Goal: Transaction & Acquisition: Purchase product/service

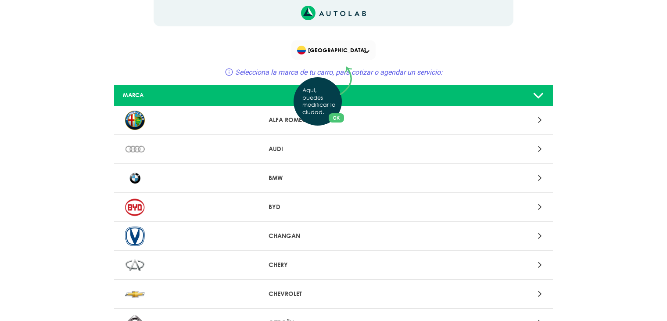
click at [423, 95] on div "Aquí, puedes modificar la ciudad. OK .aex,.bex{fill:none!important;stroke:#50c4…" at bounding box center [333, 160] width 667 height 321
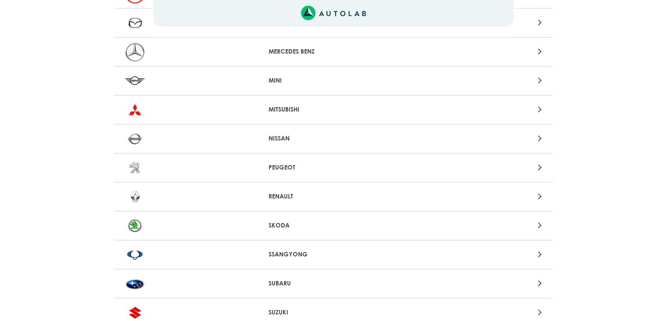
scroll to position [727, 0]
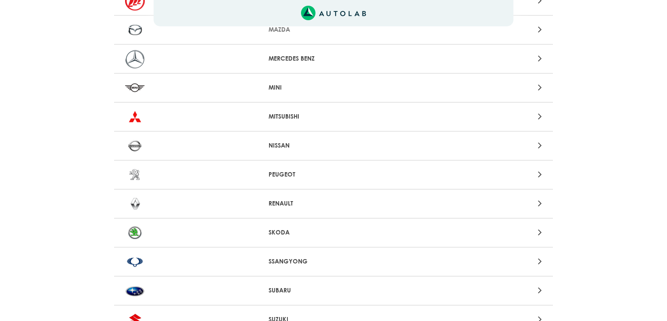
click at [272, 202] on p "RENAULT" at bounding box center [334, 203] width 130 height 9
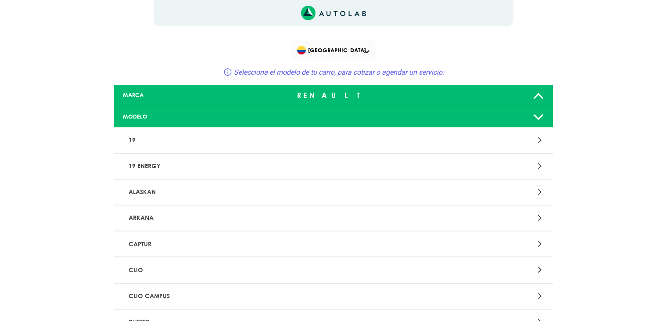
click at [195, 114] on div "MODELO" at bounding box center [188, 116] width 145 height 8
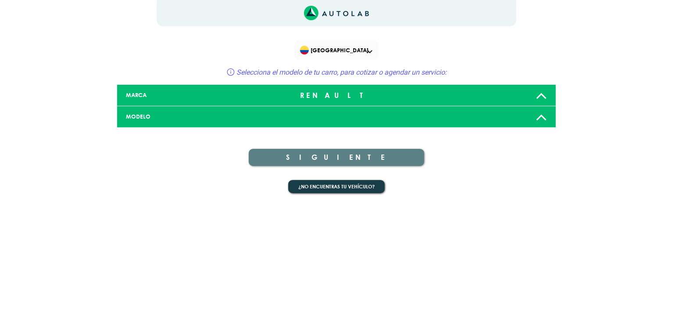
click at [195, 114] on div "MODELO" at bounding box center [191, 116] width 145 height 8
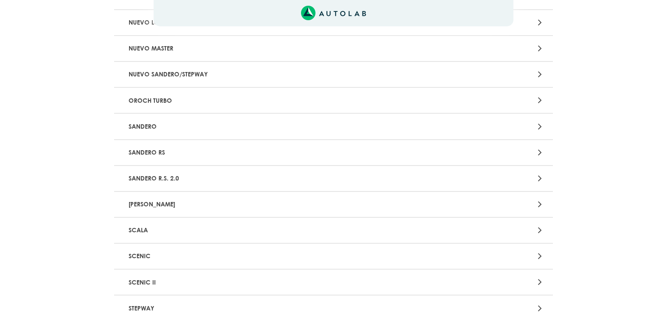
scroll to position [892, 0]
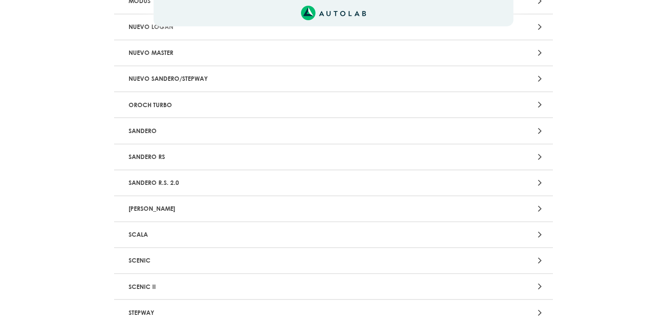
click at [213, 122] on p "SANDERO" at bounding box center [261, 130] width 273 height 16
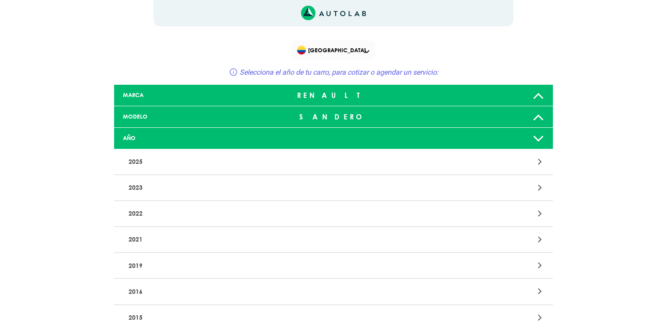
click at [250, 138] on div "AÑO" at bounding box center [188, 138] width 145 height 8
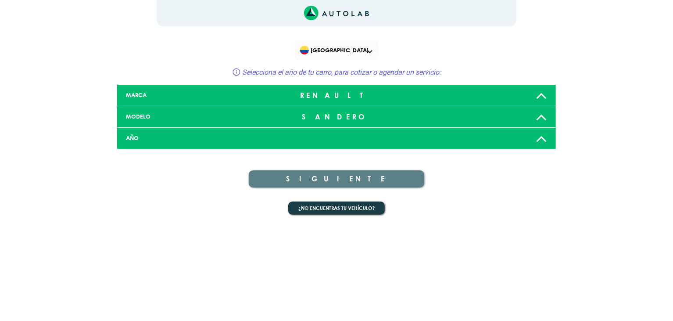
click at [250, 138] on div "AÑO" at bounding box center [191, 138] width 145 height 8
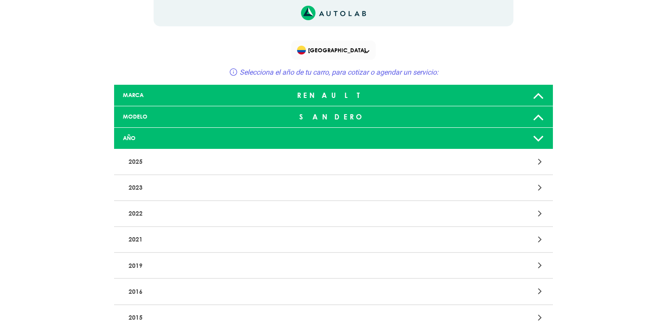
click at [210, 189] on p "2023" at bounding box center [261, 187] width 273 height 16
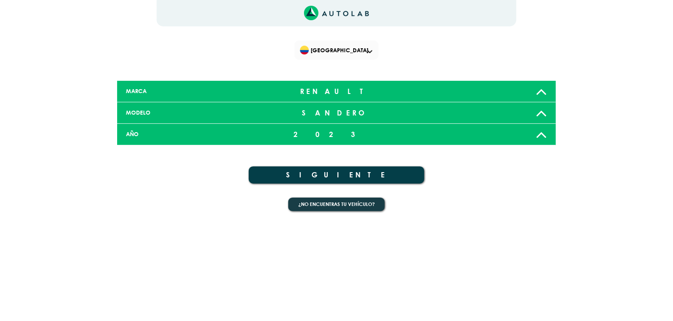
click at [333, 174] on button "SIGUIENTE" at bounding box center [337, 174] width 176 height 17
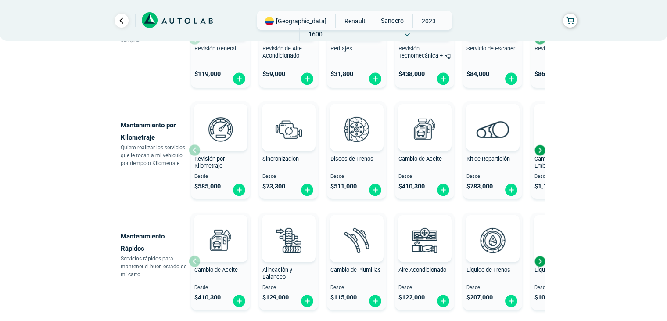
scroll to position [377, 0]
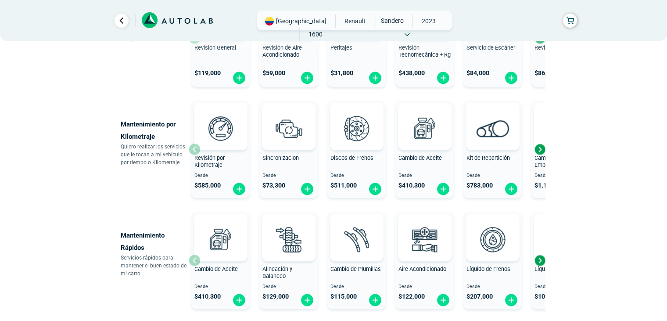
click at [76, 190] on div "× ESTE SERVICIO YA ESTÁ INCLUÍDO Launch demo modal x" at bounding box center [333, 88] width 527 height 823
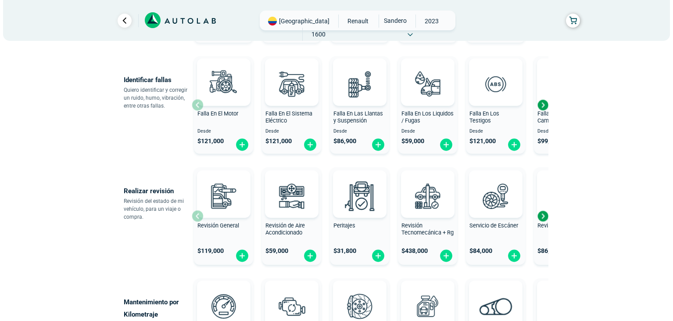
scroll to position [200, 0]
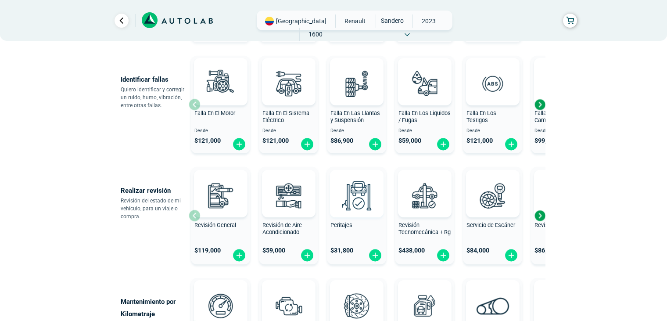
click at [352, 201] on img at bounding box center [356, 195] width 39 height 39
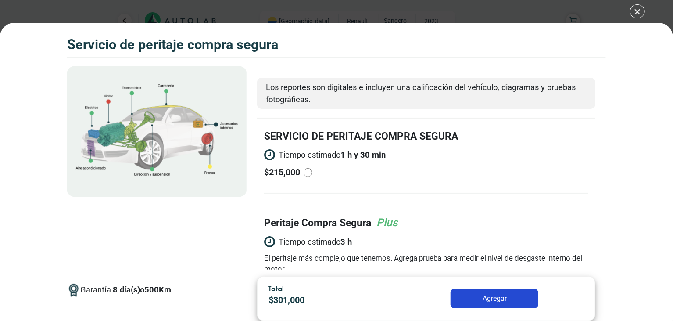
click at [30, 168] on div "Volkswagen Crossfox 2018 SERVICIO DE PERITAJE COMPRA SEGURA" at bounding box center [336, 172] width 673 height 298
click at [35, 157] on div "Volkswagen Crossfox 2018 SERVICIO DE PERITAJE COMPRA SEGURA" at bounding box center [336, 172] width 673 height 298
click at [31, 173] on div "Volkswagen Crossfox 2018 SERVICIO DE PERITAJE COMPRA SEGURA" at bounding box center [336, 172] width 673 height 298
click at [404, 170] on div "$ 215,000" at bounding box center [362, 172] width 197 height 13
click at [312, 170] on input "radio" at bounding box center [308, 172] width 9 height 9
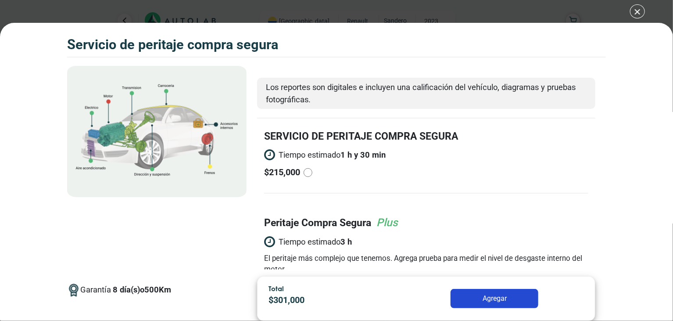
radio input "true"
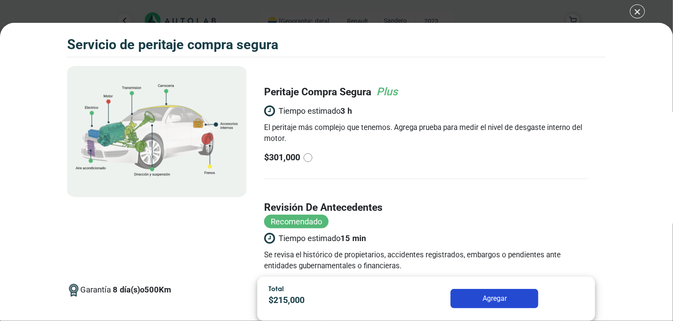
scroll to position [177, 0]
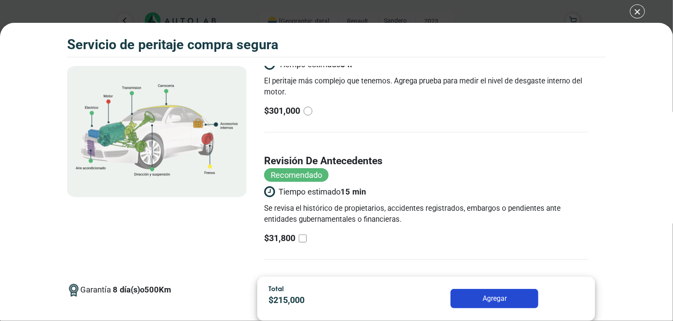
click at [23, 170] on div "Volkswagen Crossfox 2018 SERVICIO DE PERITAJE COMPRA SEGURA" at bounding box center [336, 172] width 673 height 298
